Goal: Register for event/course

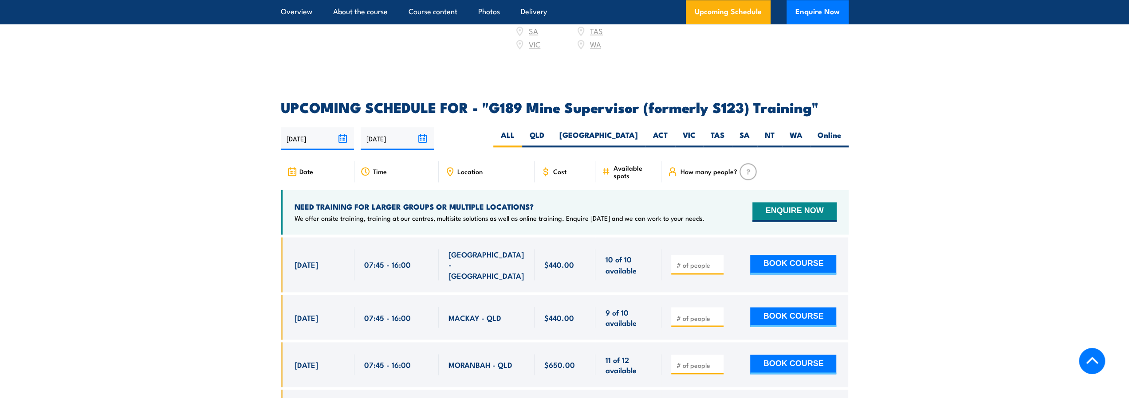
scroll to position [1422, 0]
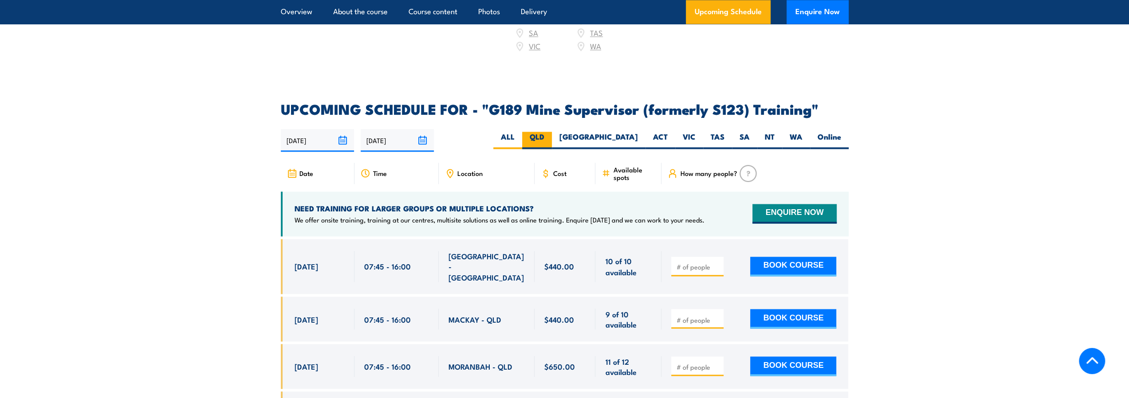
click at [552, 132] on label "QLD" at bounding box center [537, 140] width 30 height 17
click at [550, 132] on input "QLD" at bounding box center [547, 135] width 6 height 6
radio input "true"
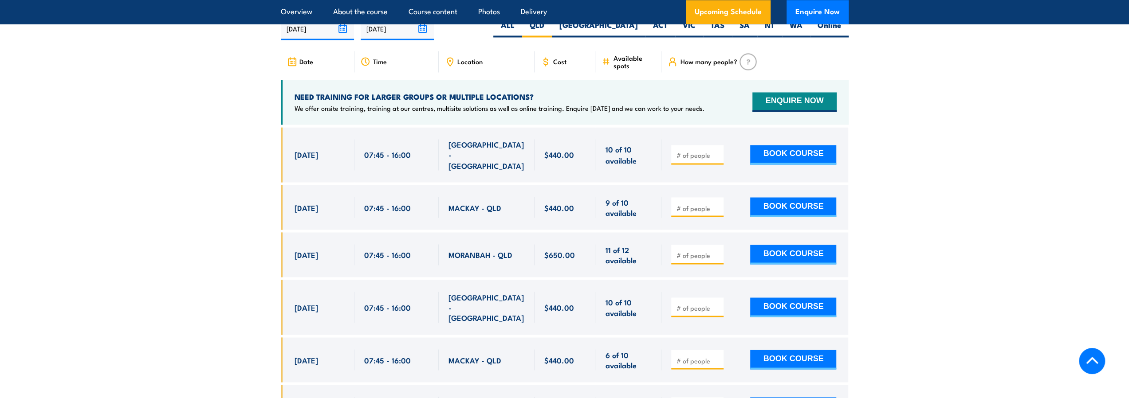
scroll to position [1555, 0]
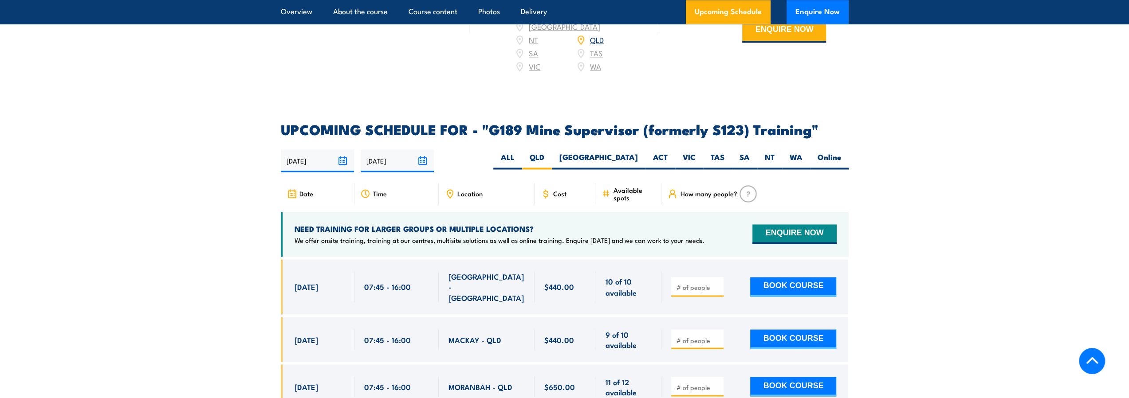
scroll to position [1378, 0]
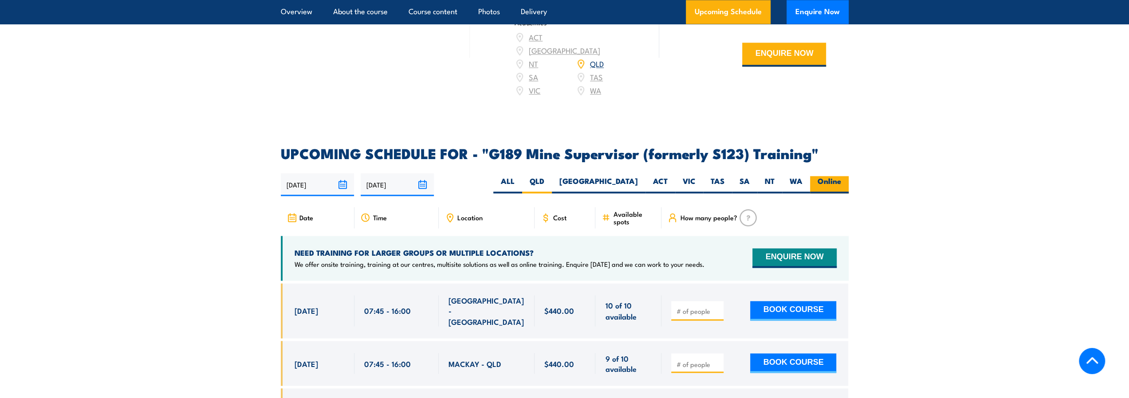
click at [826, 176] on label "Online" at bounding box center [829, 184] width 39 height 17
click at [841, 176] on input "Online" at bounding box center [844, 179] width 6 height 6
radio input "true"
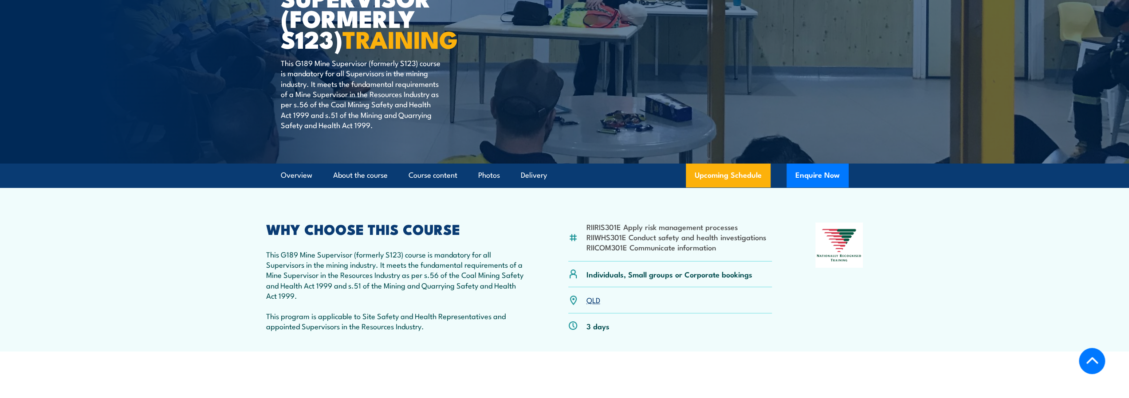
scroll to position [91, 0]
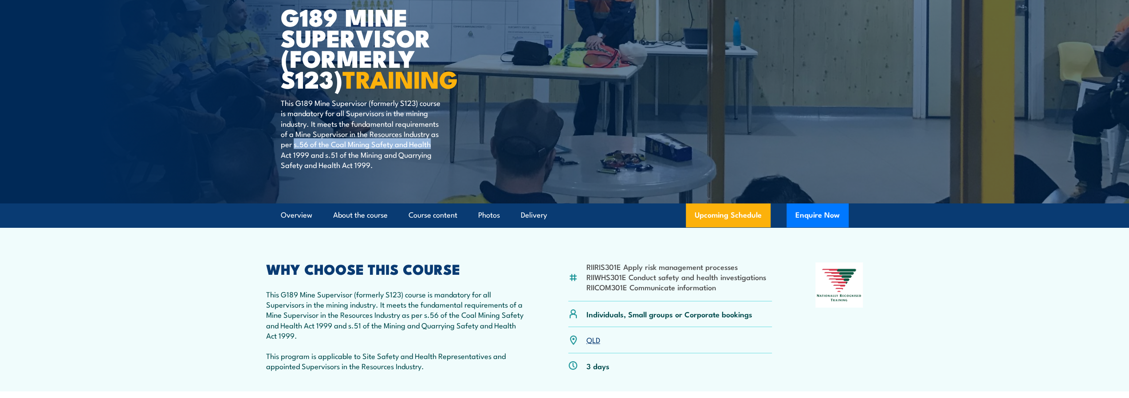
drag, startPoint x: 292, startPoint y: 145, endPoint x: 432, endPoint y: 143, distance: 139.8
click at [432, 143] on p "This G189 Mine Supervisor (formerly S123) course is mandatory for all Superviso…" at bounding box center [362, 134] width 162 height 73
click at [306, 103] on p "This G189 Mine Supervisor (formerly S123) course is mandatory for all Superviso…" at bounding box center [362, 134] width 162 height 73
